Goal: Task Accomplishment & Management: Manage account settings

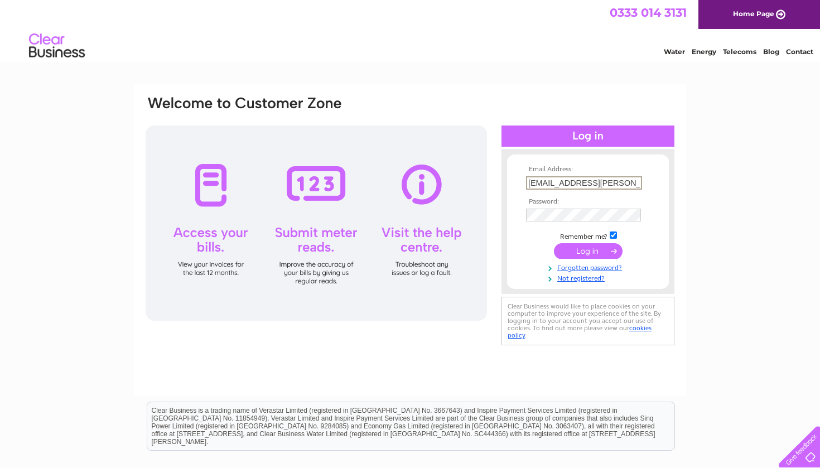
type input "[EMAIL_ADDRESS][PERSON_NAME][DOMAIN_NAME]"
click at [588, 250] on input "submit" at bounding box center [588, 251] width 69 height 16
click at [592, 252] on input "submit" at bounding box center [588, 251] width 69 height 16
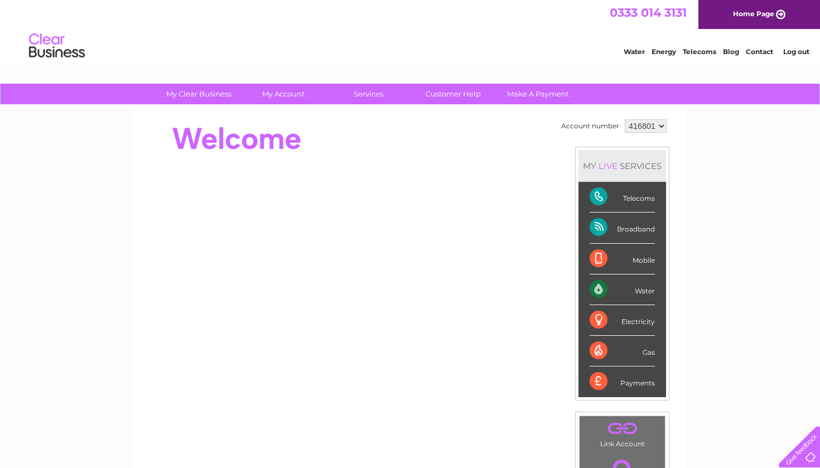
click at [710, 230] on div "My Clear Business Login Details My Details My Preferences Link Account My Accou…" at bounding box center [410, 397] width 820 height 627
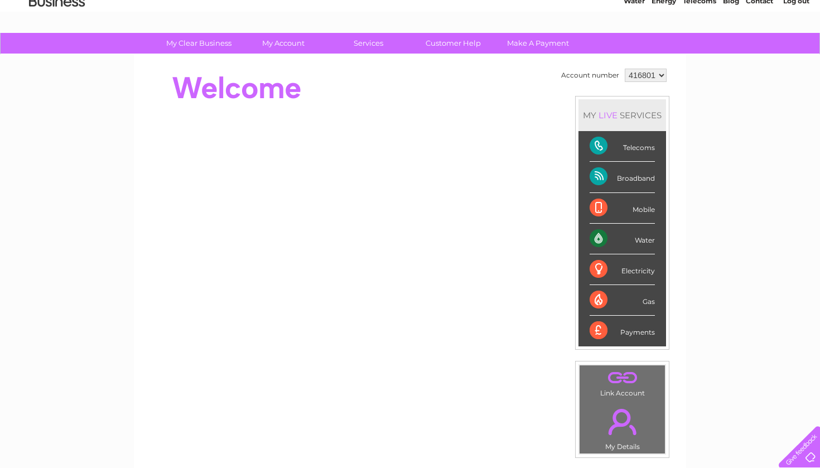
scroll to position [-6, 0]
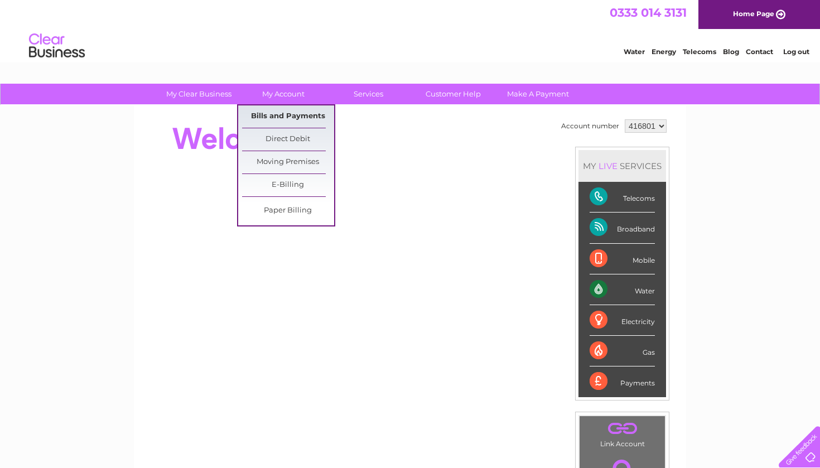
click at [295, 121] on link "Bills and Payments" at bounding box center [288, 116] width 92 height 22
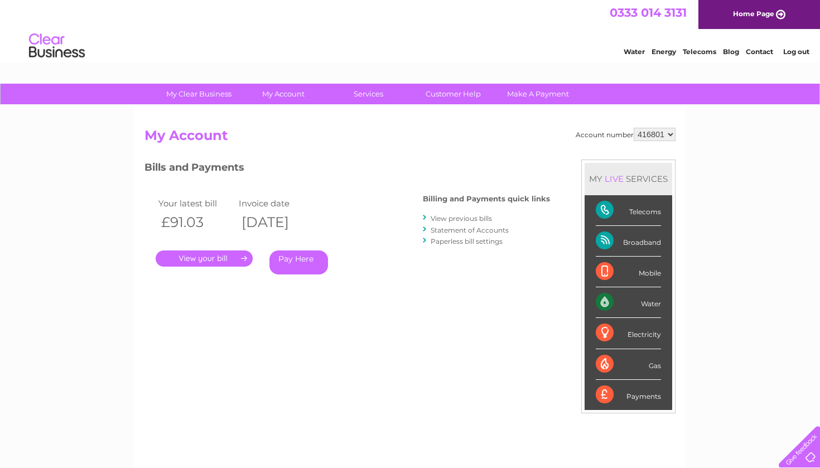
click at [236, 254] on link "." at bounding box center [204, 258] width 97 height 16
click at [456, 217] on link "View previous bills" at bounding box center [461, 218] width 61 height 8
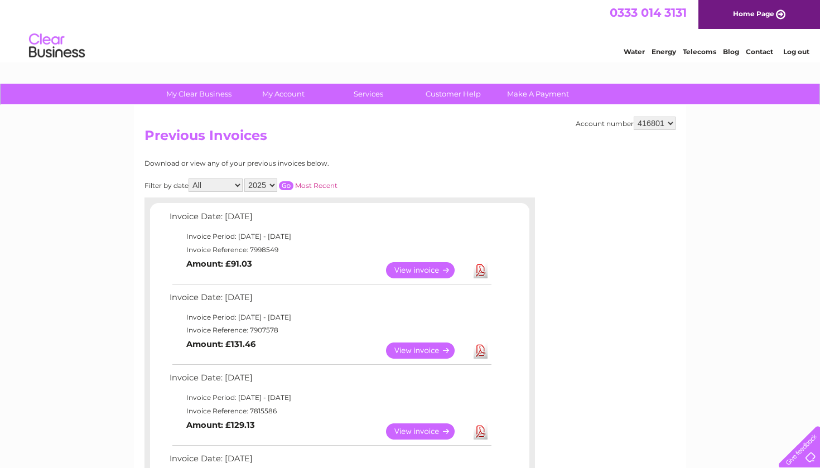
click at [400, 345] on link "View" at bounding box center [427, 350] width 82 height 16
click at [411, 429] on link "View" at bounding box center [427, 431] width 82 height 16
